Goal: Task Accomplishment & Management: Use online tool/utility

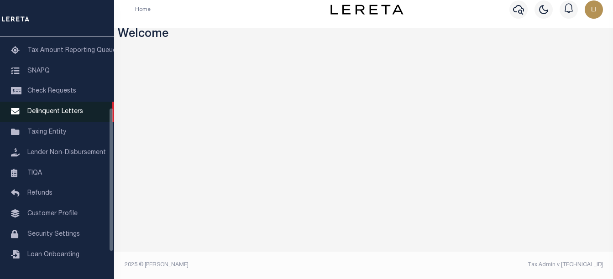
scroll to position [74, 0]
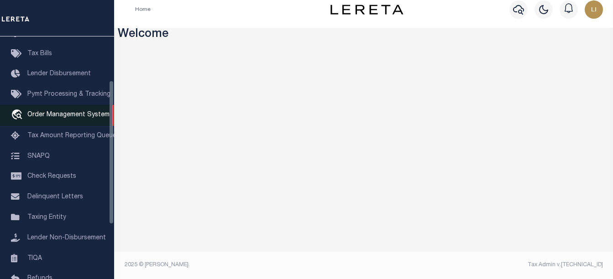
click at [48, 118] on span "Order Management System" at bounding box center [68, 115] width 82 height 6
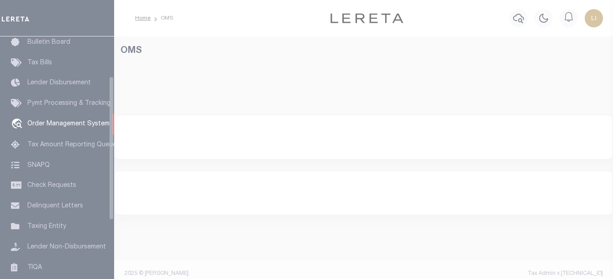
scroll to position [67, 0]
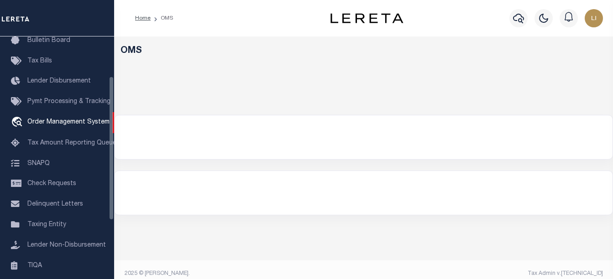
select select "200"
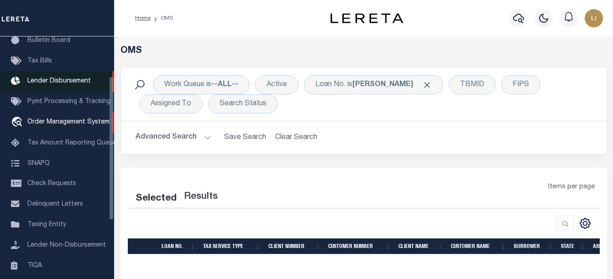
select select "200"
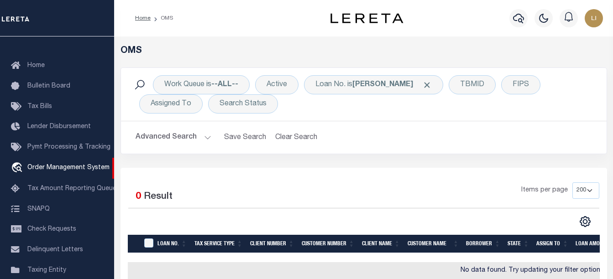
scroll to position [0, 0]
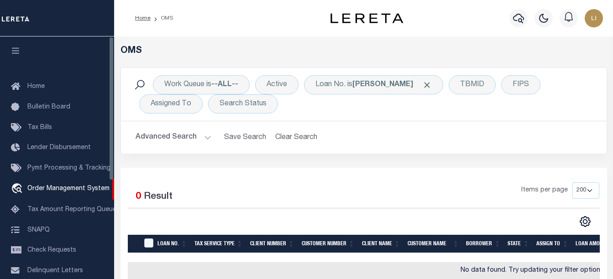
click at [12, 53] on icon "button" at bounding box center [15, 51] width 10 height 8
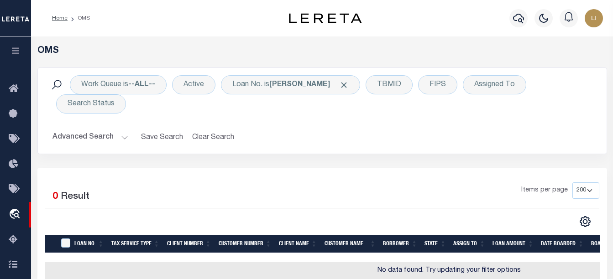
scroll to position [46, 0]
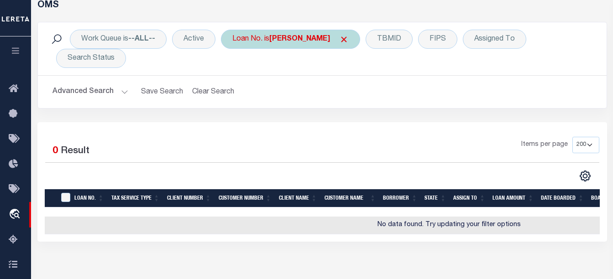
click at [234, 43] on div "Loan No. is llew" at bounding box center [290, 39] width 139 height 19
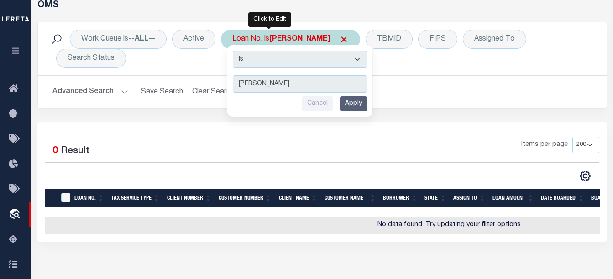
click at [242, 67] on select "Is Contains" at bounding box center [300, 59] width 134 height 17
select select "c"
click at [234, 51] on select "Is Contains" at bounding box center [300, 59] width 134 height 17
click at [346, 104] on input "Apply" at bounding box center [353, 103] width 27 height 15
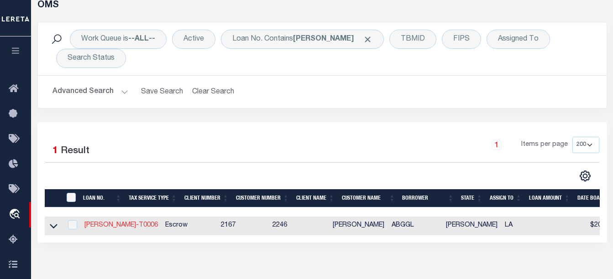
click at [100, 222] on link "[PERSON_NAME]-T0006" at bounding box center [120, 225] width 73 height 6
type input "[PERSON_NAME]-T0006"
type input "[PERSON_NAME]"
select select
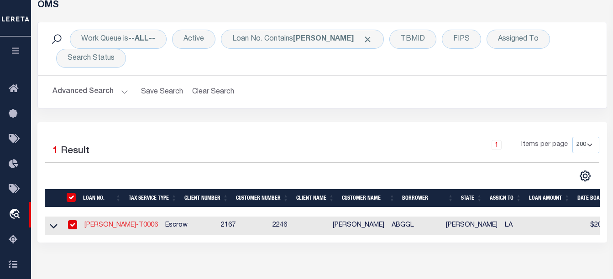
type input "[STREET_ADDRESS]"
type input "INDEPENDENCE LA 70443-2708"
type input "06/28/2025"
select select "10"
select select "Escrow"
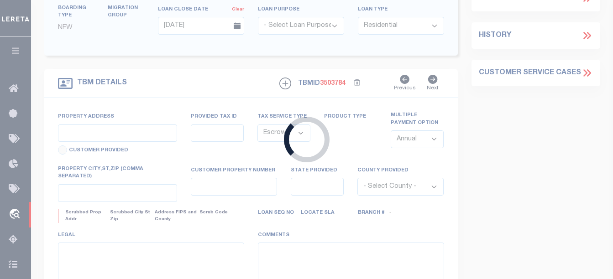
type input "[STREET_ADDRESS]"
type input "03587118"
select select
type input "INDEPENDENCE LA 70443-2708"
type input "LA"
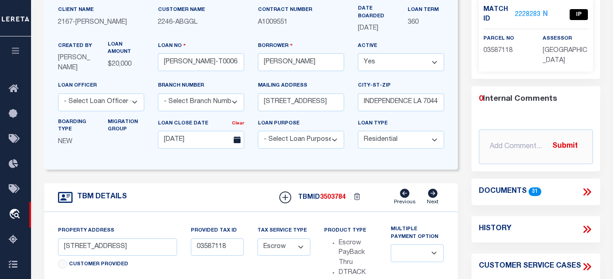
scroll to position [46, 0]
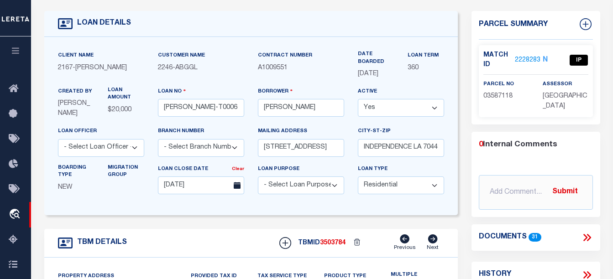
click at [524, 59] on link "2228283" at bounding box center [527, 61] width 26 height 10
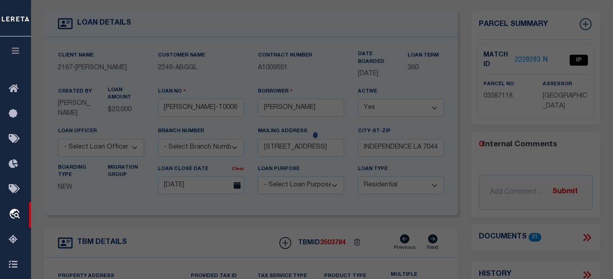
checkbox input "false"
select select "IP"
type input "GULF ISLAND SHRIMP & SEAFOOD II LLC"
select select "ATL"
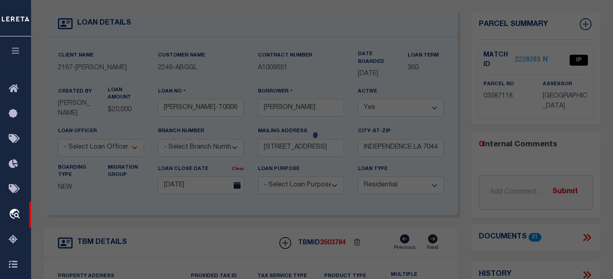
select select "ADD"
type input "[STREET_ADDRESS]"
type input "INDEPENDENCE, LA 70443"
type textarea "5.57A TOTAL 1.50A IN SQ 31 INDY B430 P676 XXXXXXXXXXXXXXXXXXXXXXXXXXXXXXXXX 4.0…"
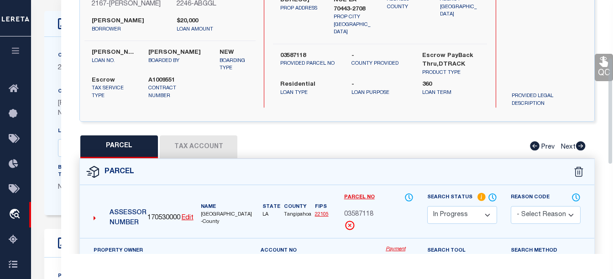
scroll to position [182, 0]
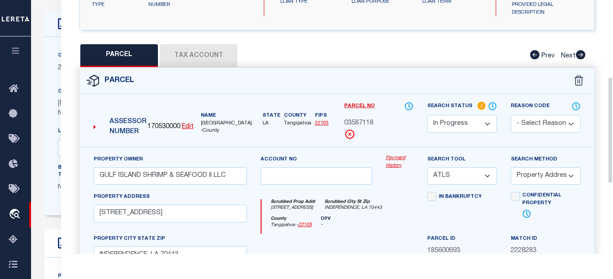
click at [389, 166] on link "Payment History" at bounding box center [399, 162] width 28 height 15
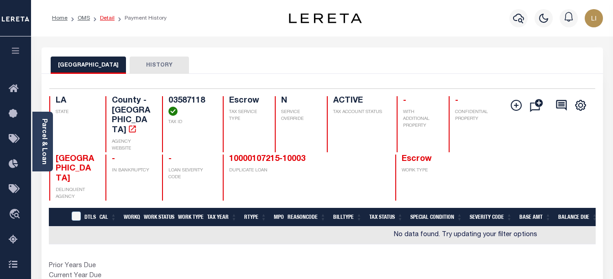
click at [103, 17] on link "Detail" at bounding box center [107, 18] width 15 height 5
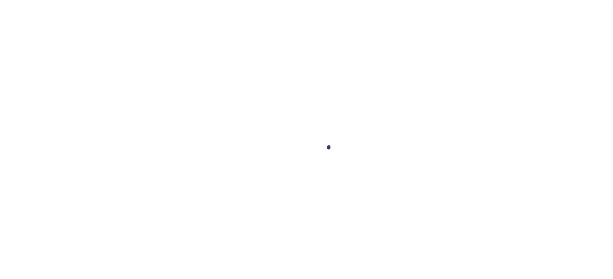
select select "10"
select select "Escrow"
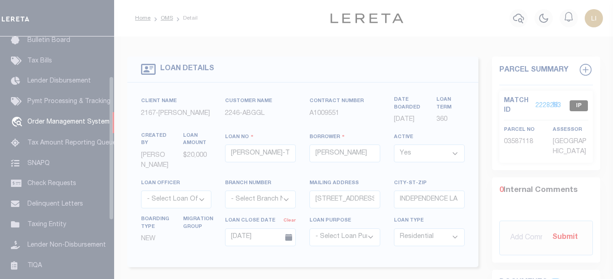
select select "200"
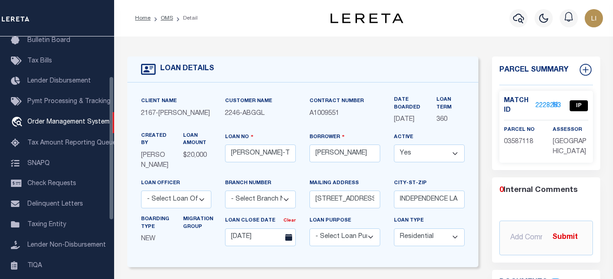
select select "200"
click at [166, 18] on link "OMS" at bounding box center [167, 18] width 12 height 5
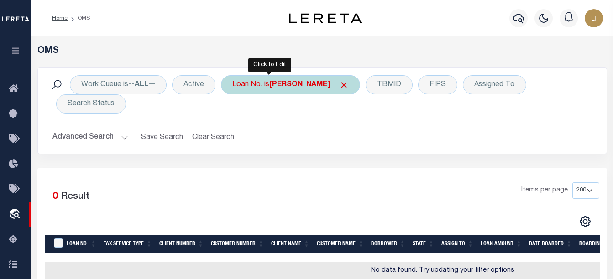
click at [254, 83] on div "Loan No. is llew" at bounding box center [290, 84] width 139 height 19
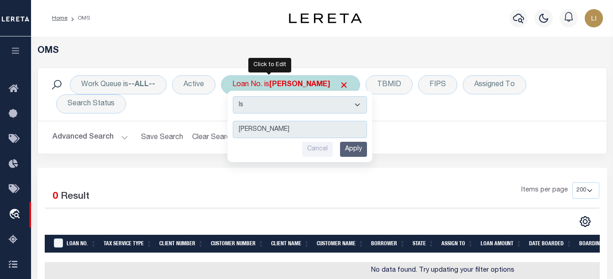
click at [261, 102] on select "Is Contains" at bounding box center [300, 104] width 134 height 17
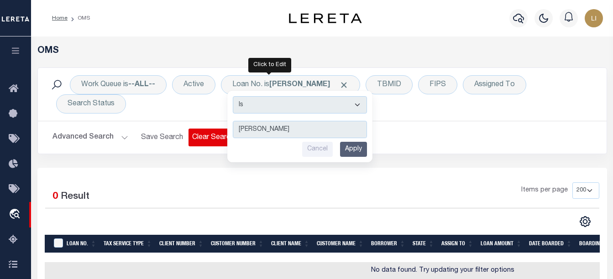
click at [223, 129] on button "Clear Search" at bounding box center [213, 138] width 50 height 18
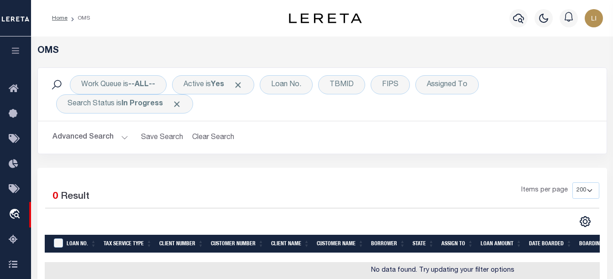
scroll to position [91, 0]
